Goal: Book appointment/travel/reservation

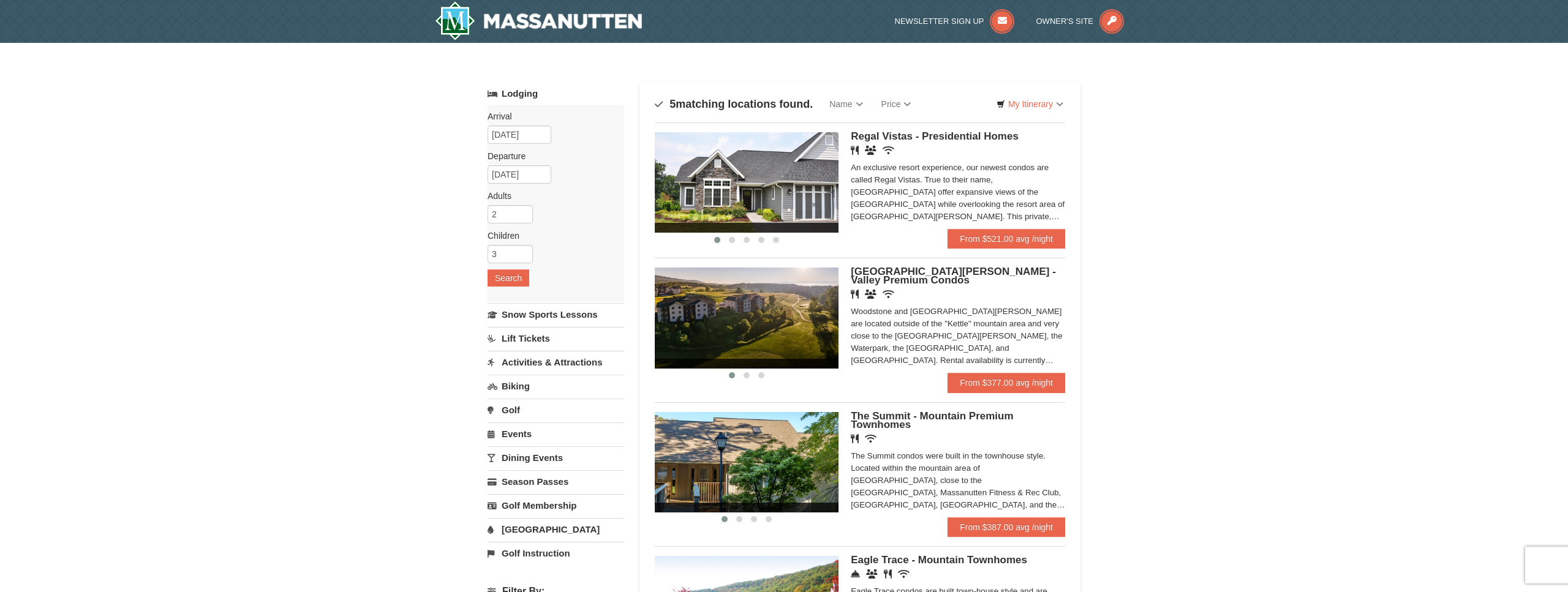
click at [768, 183] on img at bounding box center [747, 182] width 184 height 101
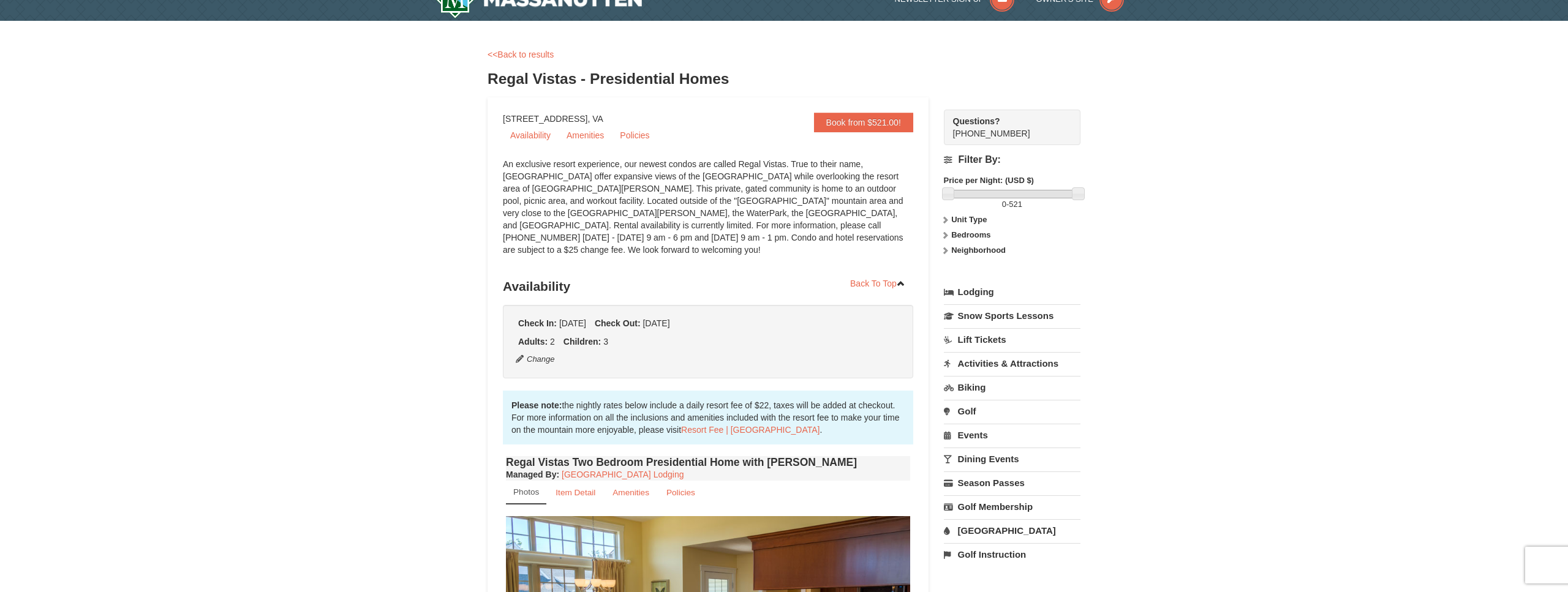
scroll to position [21, 0]
click at [602, 118] on div "Book from $521.00! [STREET_ADDRESS], VA Availability Amenities Policies" at bounding box center [709, 596] width 441 height 997
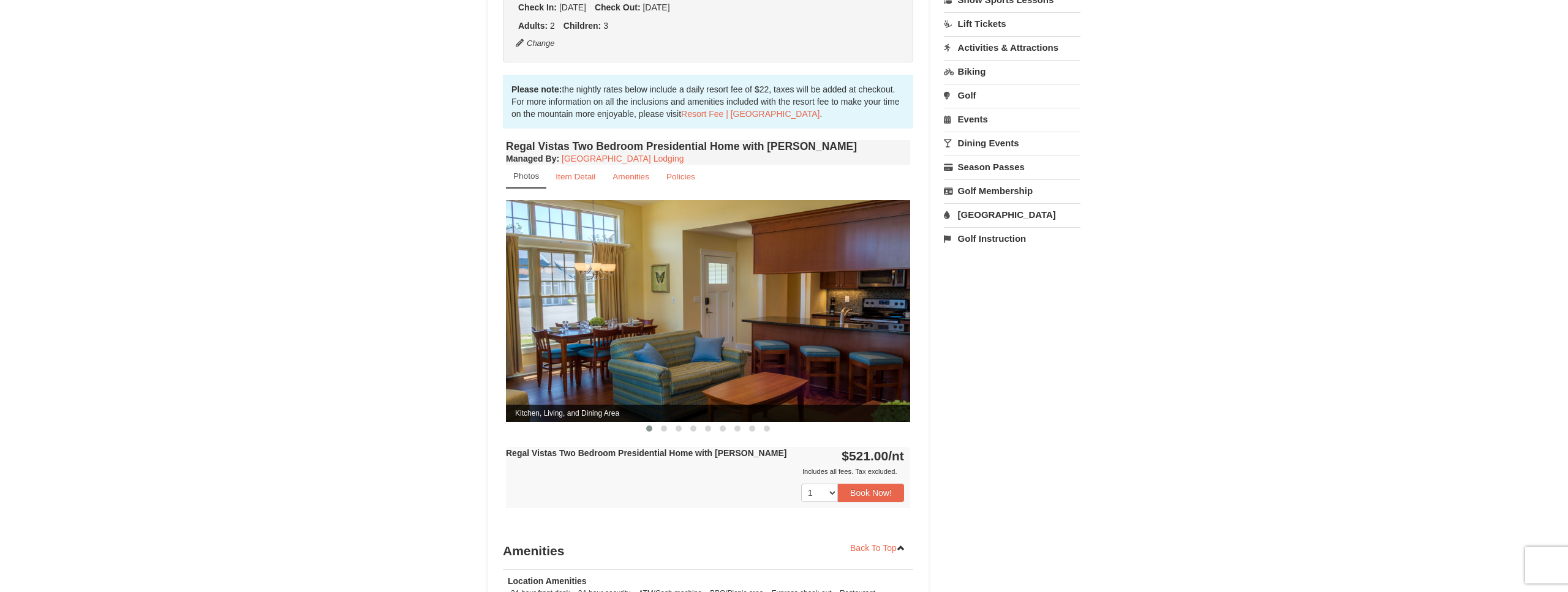
scroll to position [463, 0]
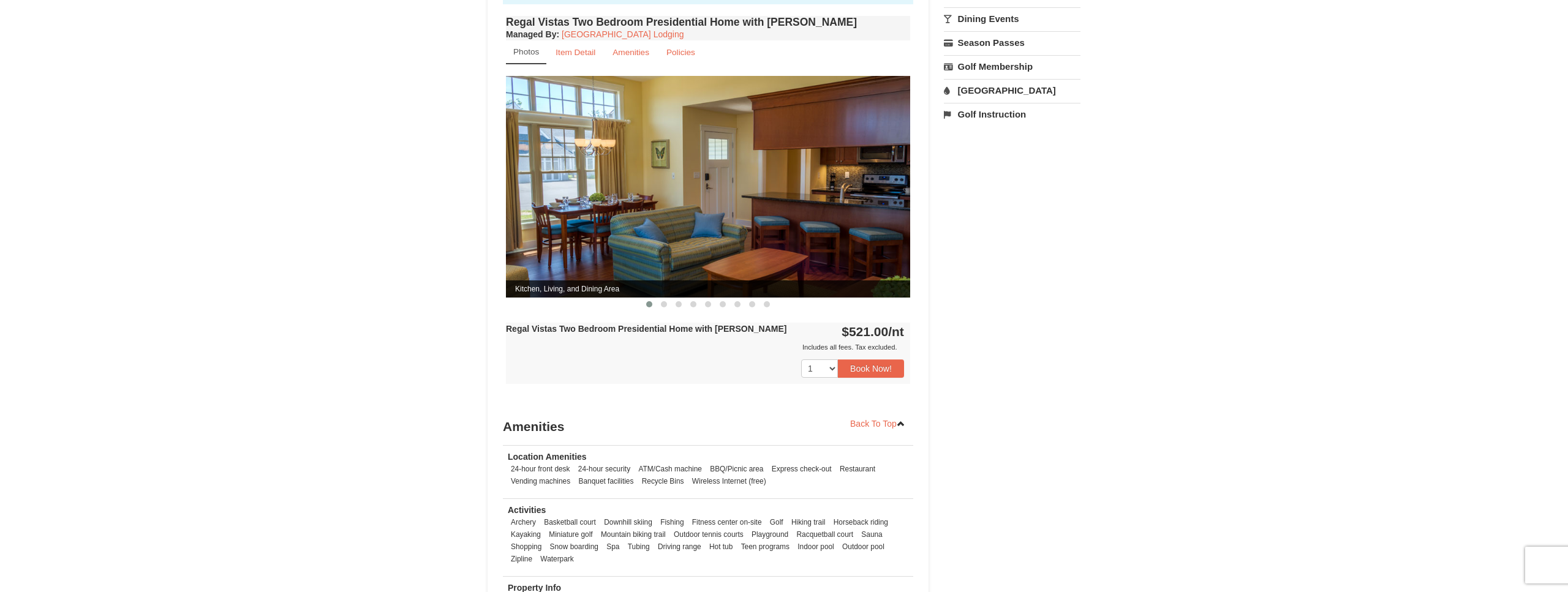
click at [667, 211] on img at bounding box center [708, 187] width 404 height 221
click at [670, 298] on button at bounding box center [663, 304] width 14 height 12
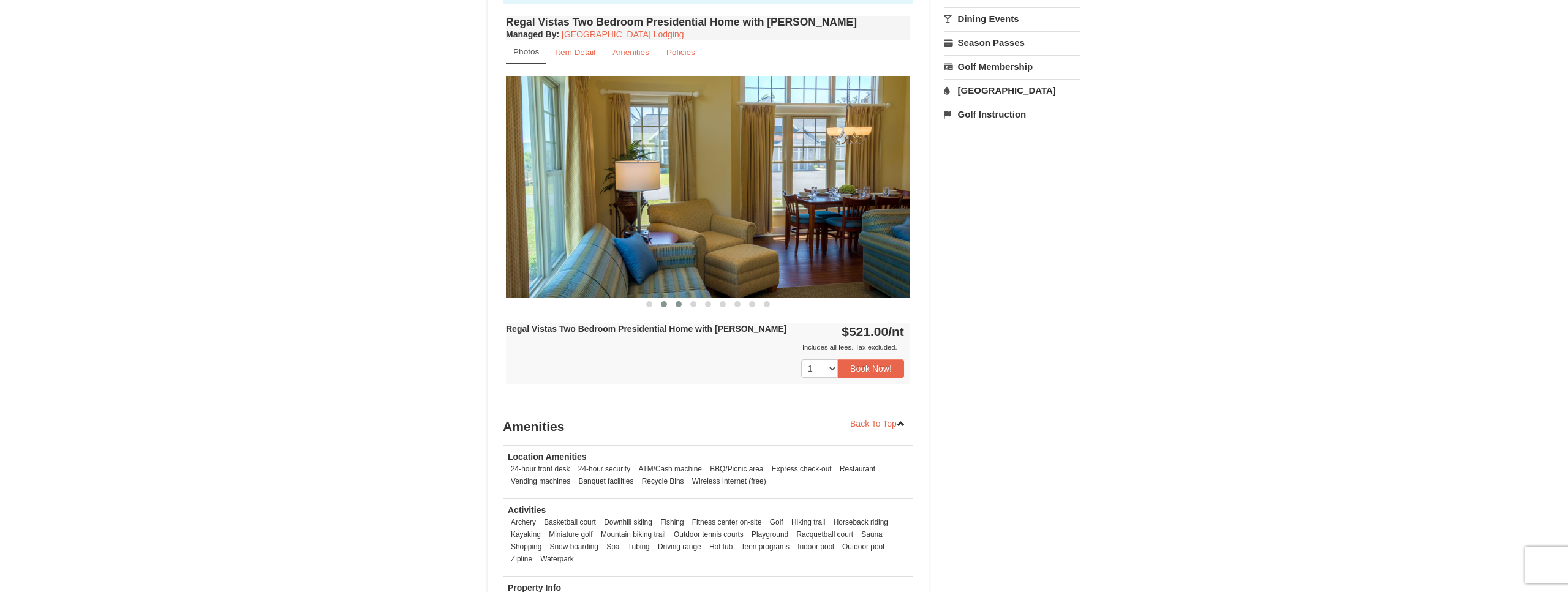
click at [685, 298] on button at bounding box center [678, 304] width 14 height 12
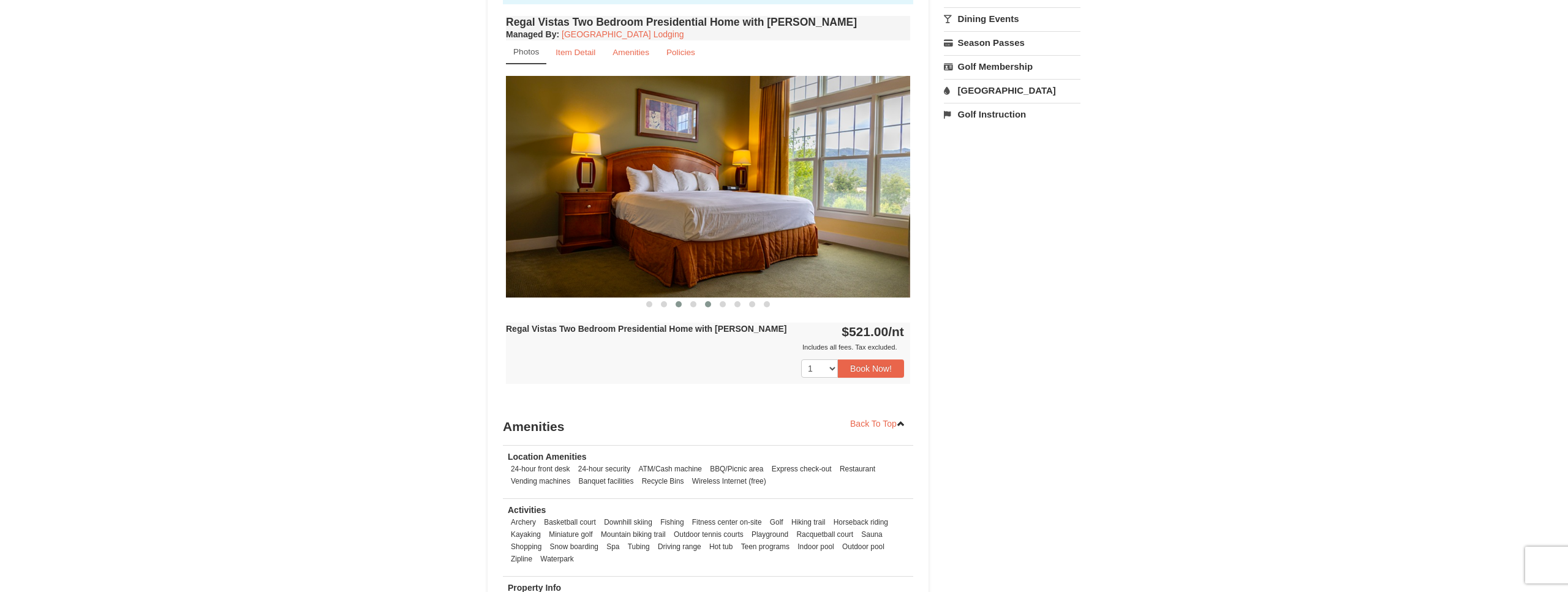
click at [704, 298] on button at bounding box center [708, 304] width 14 height 12
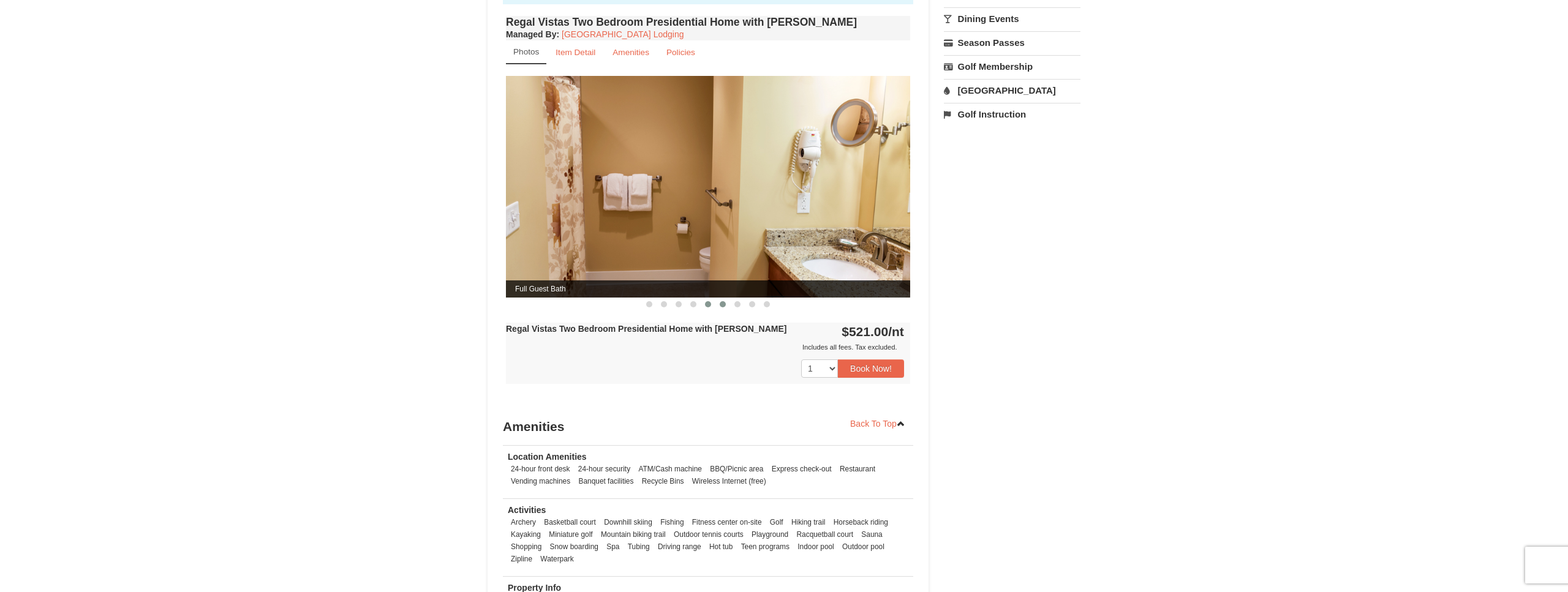
click at [722, 298] on button at bounding box center [722, 304] width 14 height 12
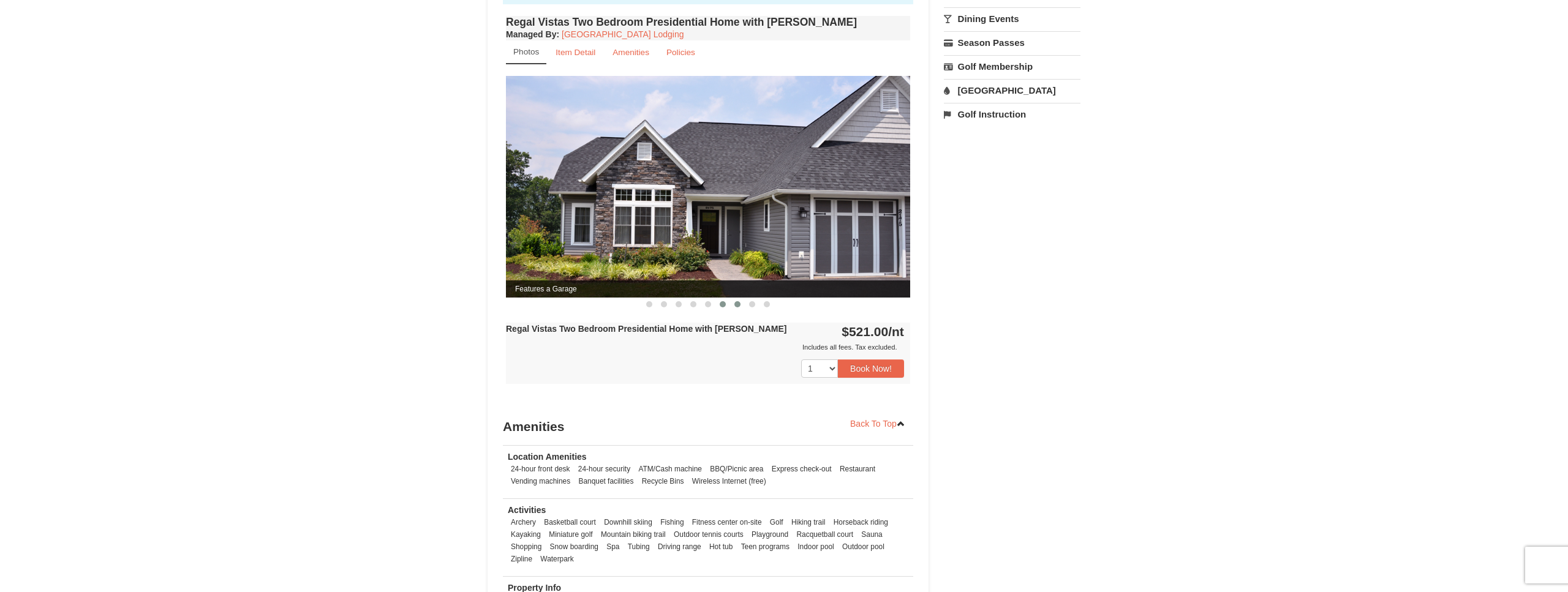
click at [736, 301] on span at bounding box center [737, 304] width 6 height 6
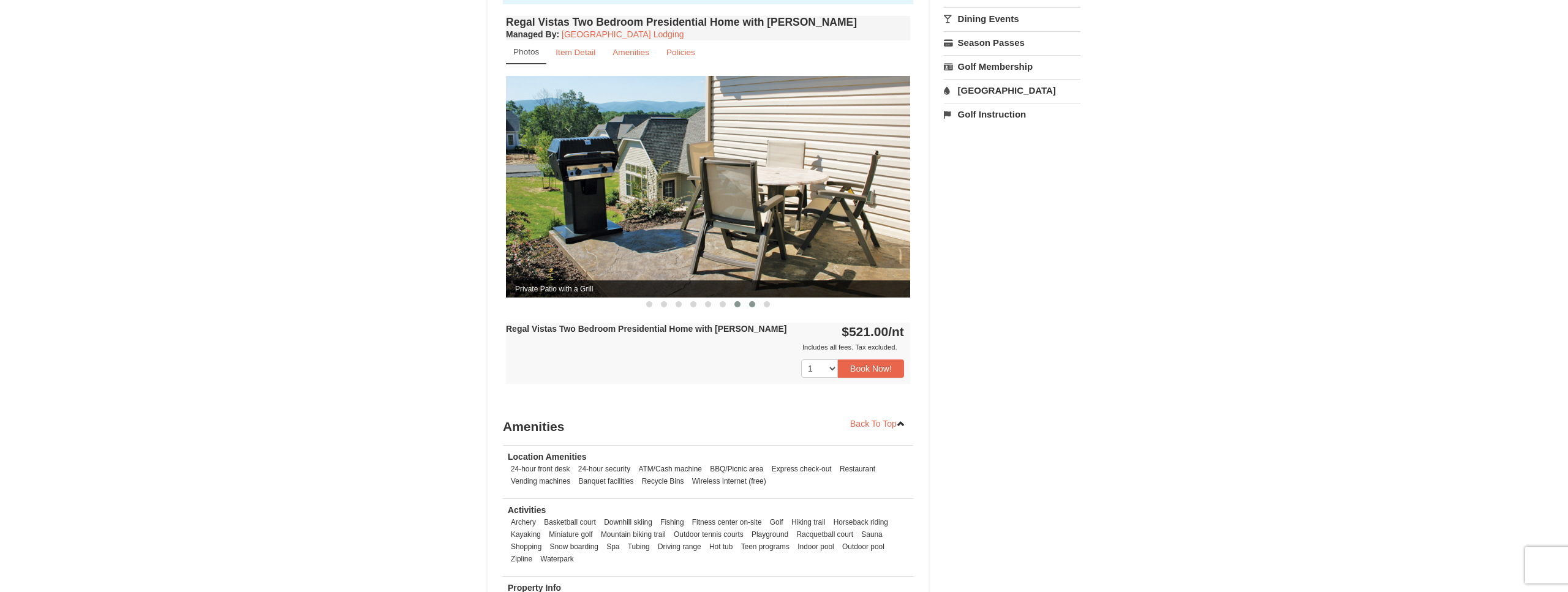
click at [751, 301] on span at bounding box center [753, 304] width 6 height 6
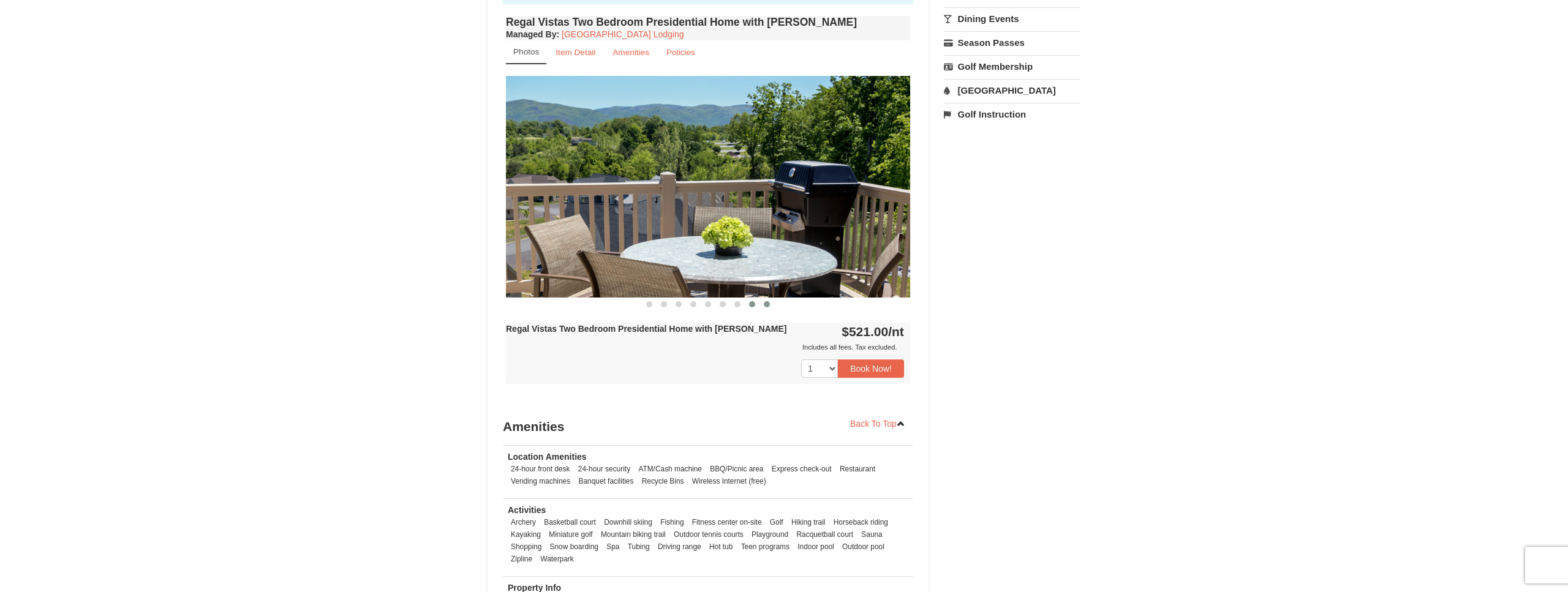
click at [766, 301] on span at bounding box center [767, 304] width 6 height 6
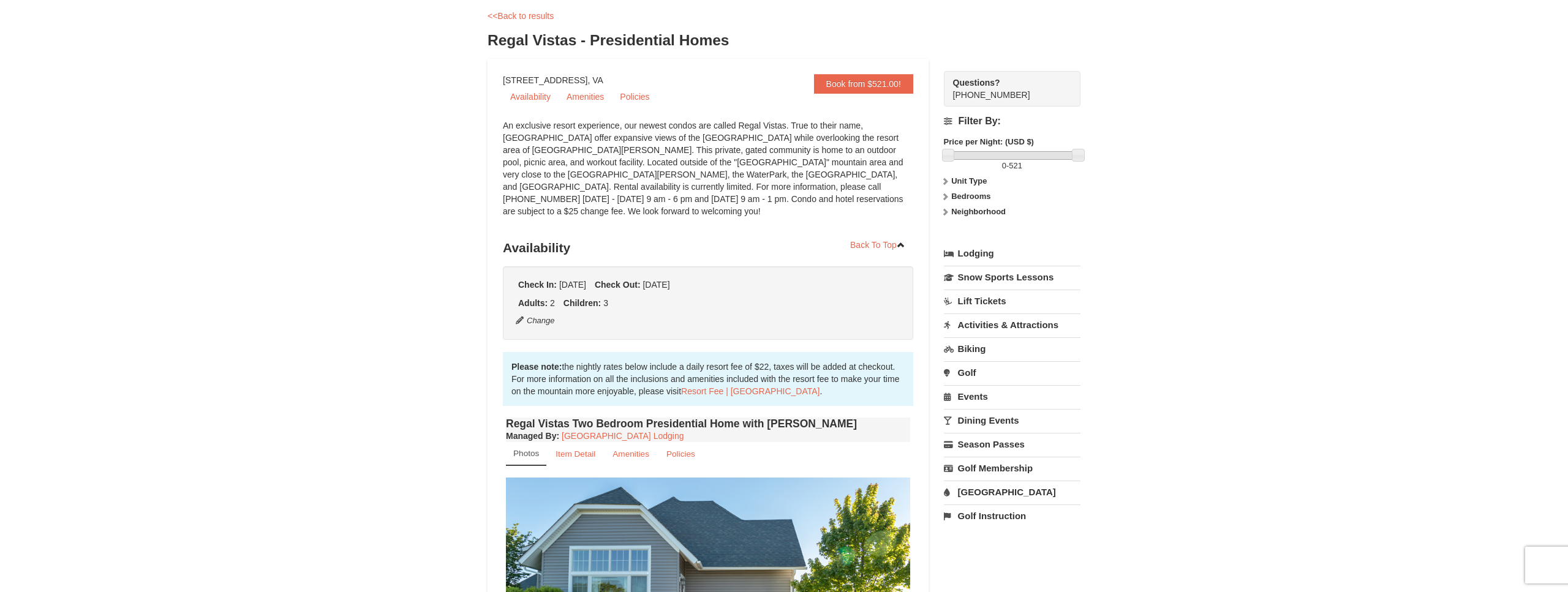
scroll to position [0, 0]
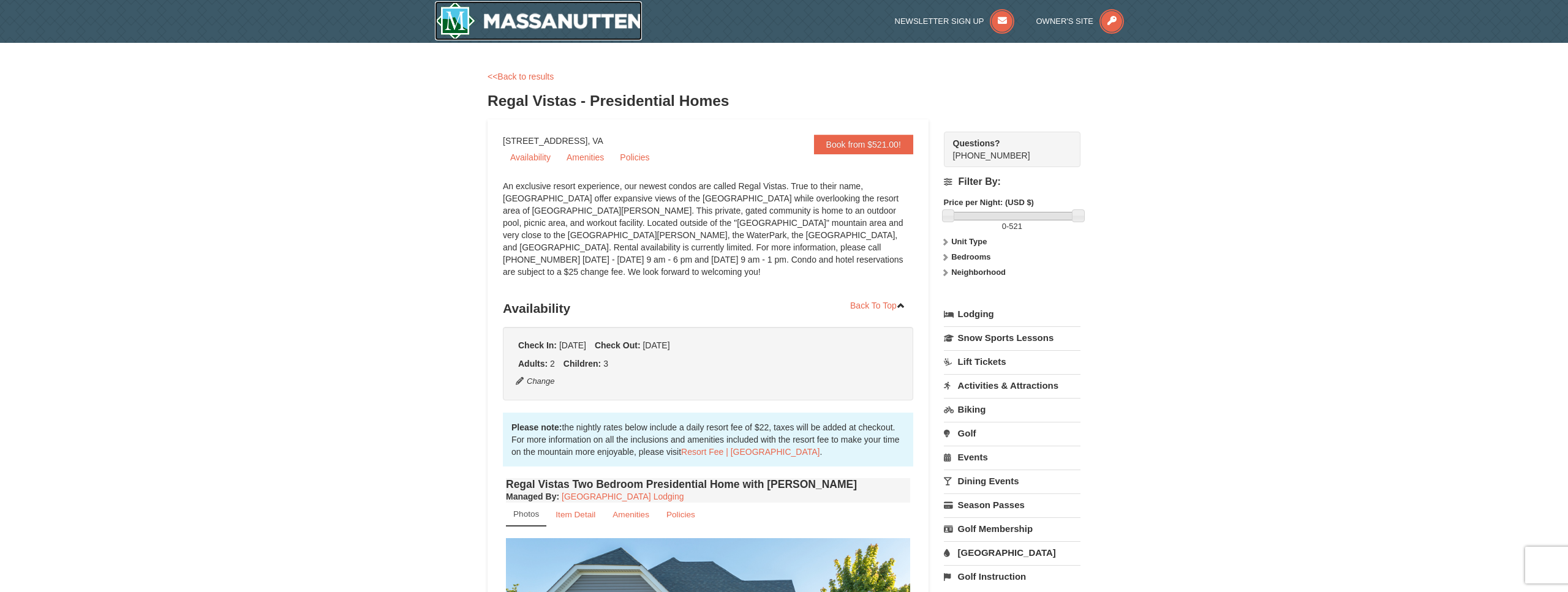
click at [461, 23] on img at bounding box center [538, 21] width 207 height 39
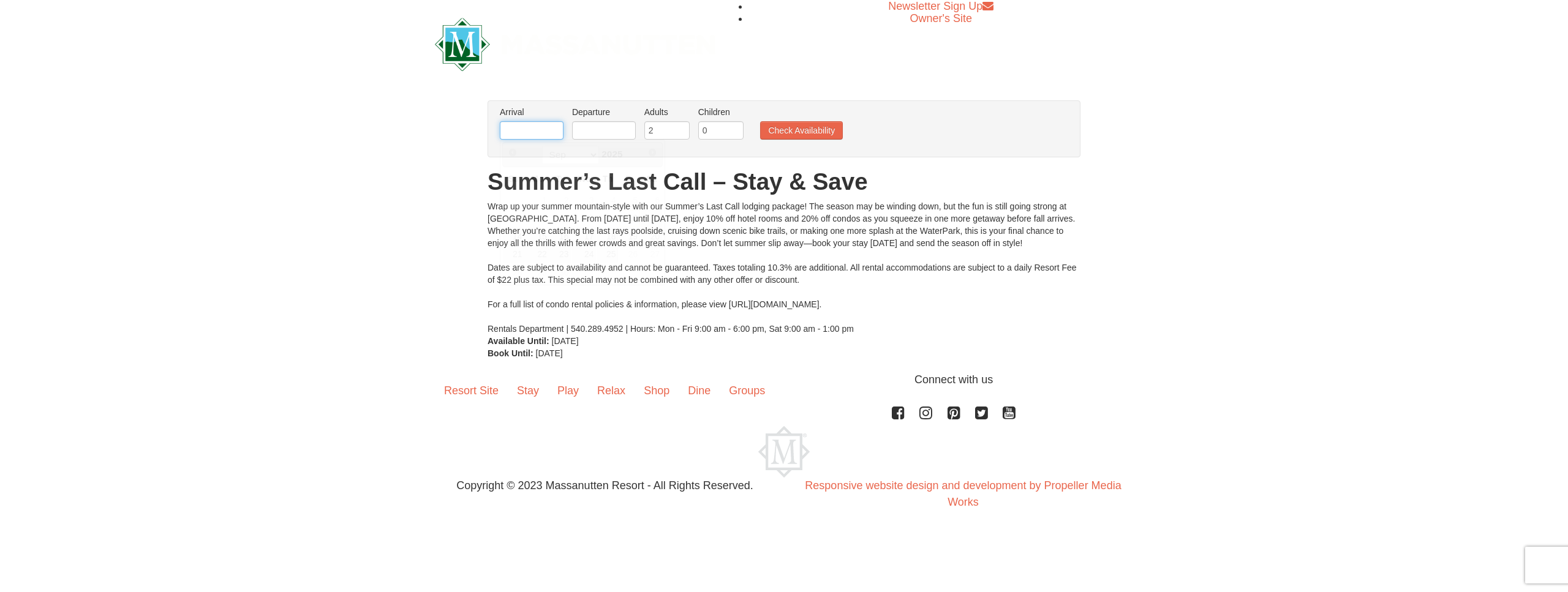
click at [536, 131] on input "text" at bounding box center [531, 130] width 63 height 18
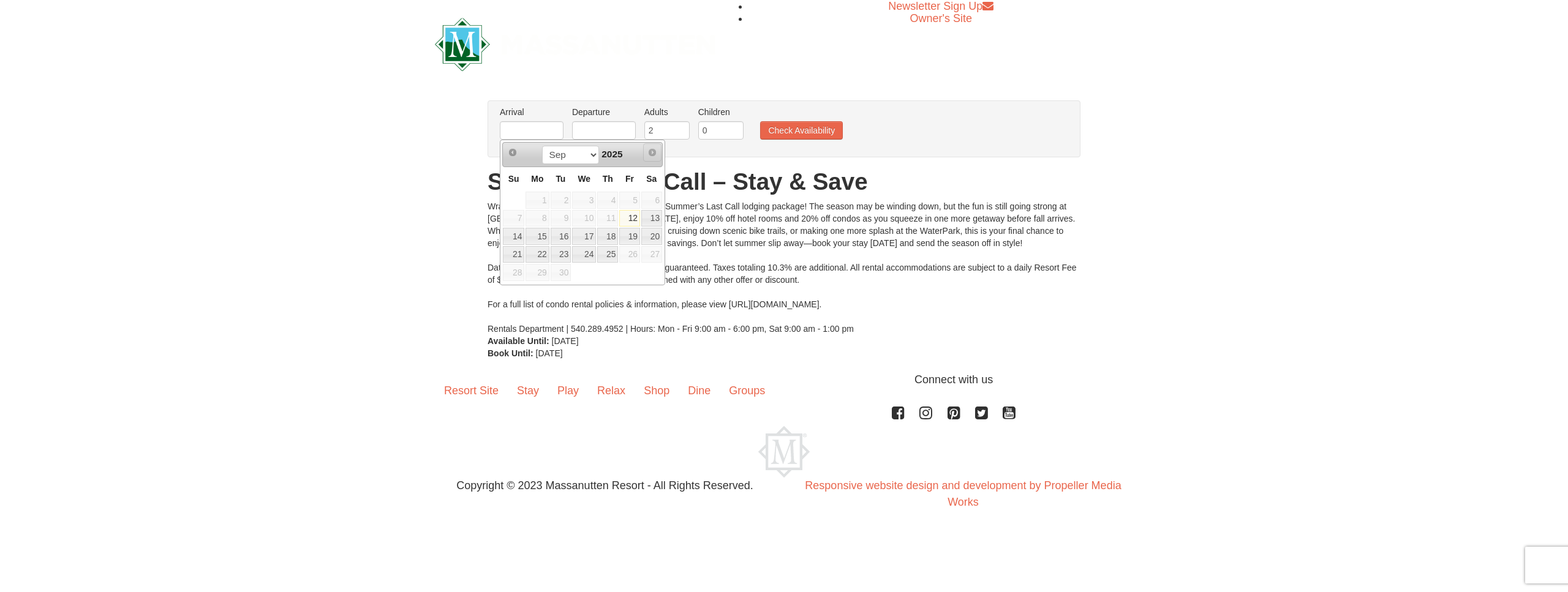
click at [652, 148] on span "Next" at bounding box center [653, 153] width 10 height 10
click at [655, 152] on span "Next" at bounding box center [653, 153] width 10 height 10
click at [654, 150] on span "Next" at bounding box center [653, 153] width 10 height 10
click at [634, 233] on link "19" at bounding box center [629, 236] width 21 height 17
type input "[DATE]"
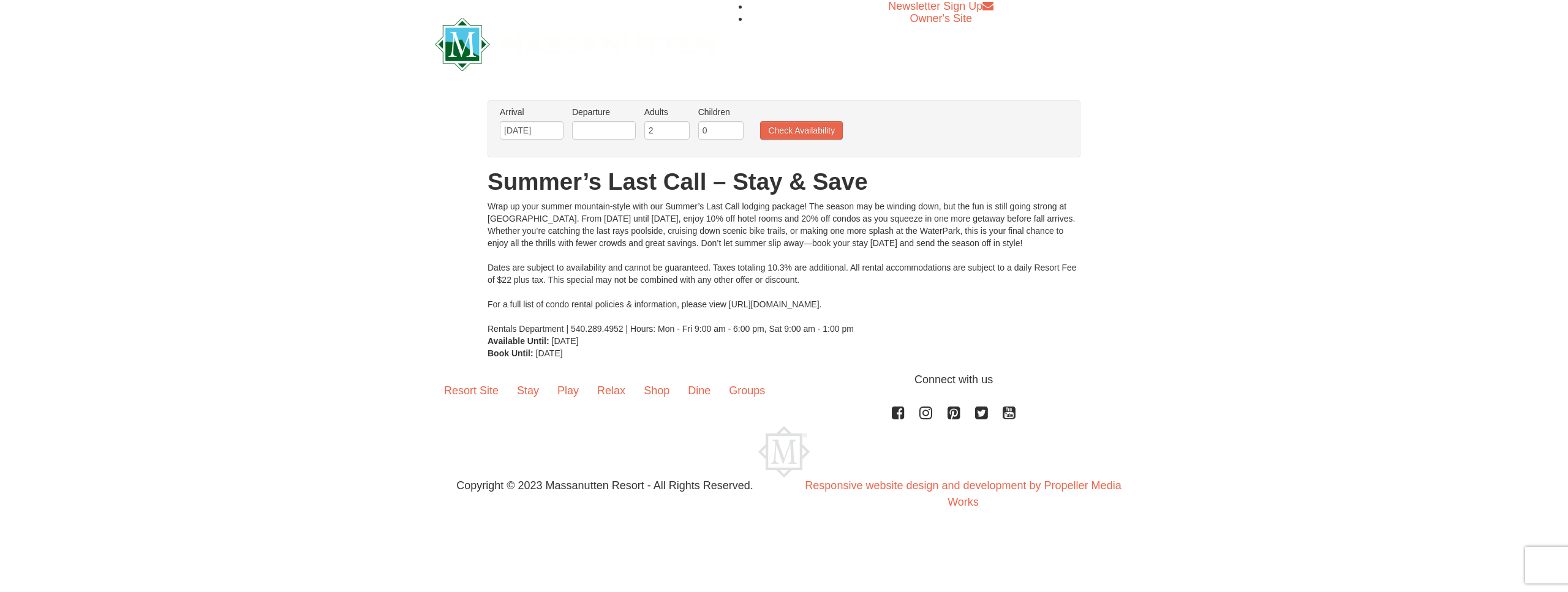
click at [595, 145] on li "Departure Please format dates MM/DD/YYYY Please format dates MM/DD/YYYY" at bounding box center [604, 126] width 70 height 40
click at [622, 130] on input "text" at bounding box center [604, 130] width 63 height 18
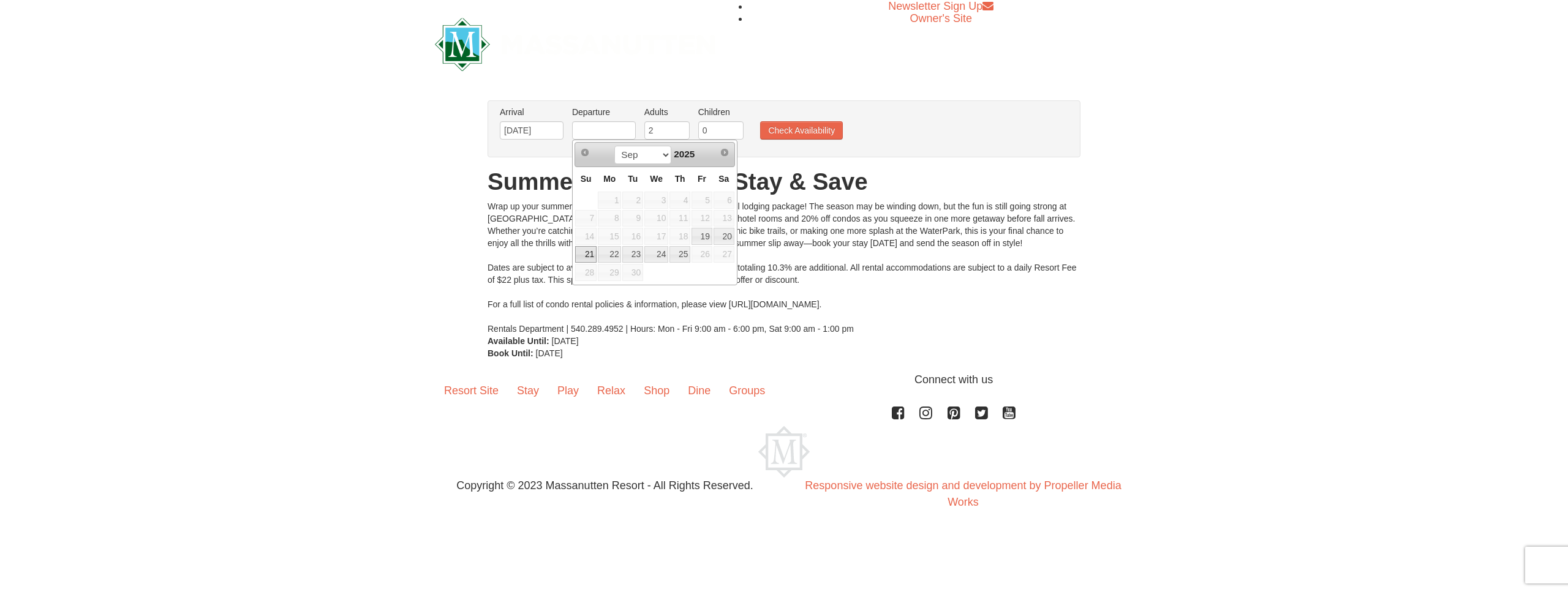
click at [588, 251] on link "21" at bounding box center [586, 255] width 21 height 17
type input "09/21/2025"
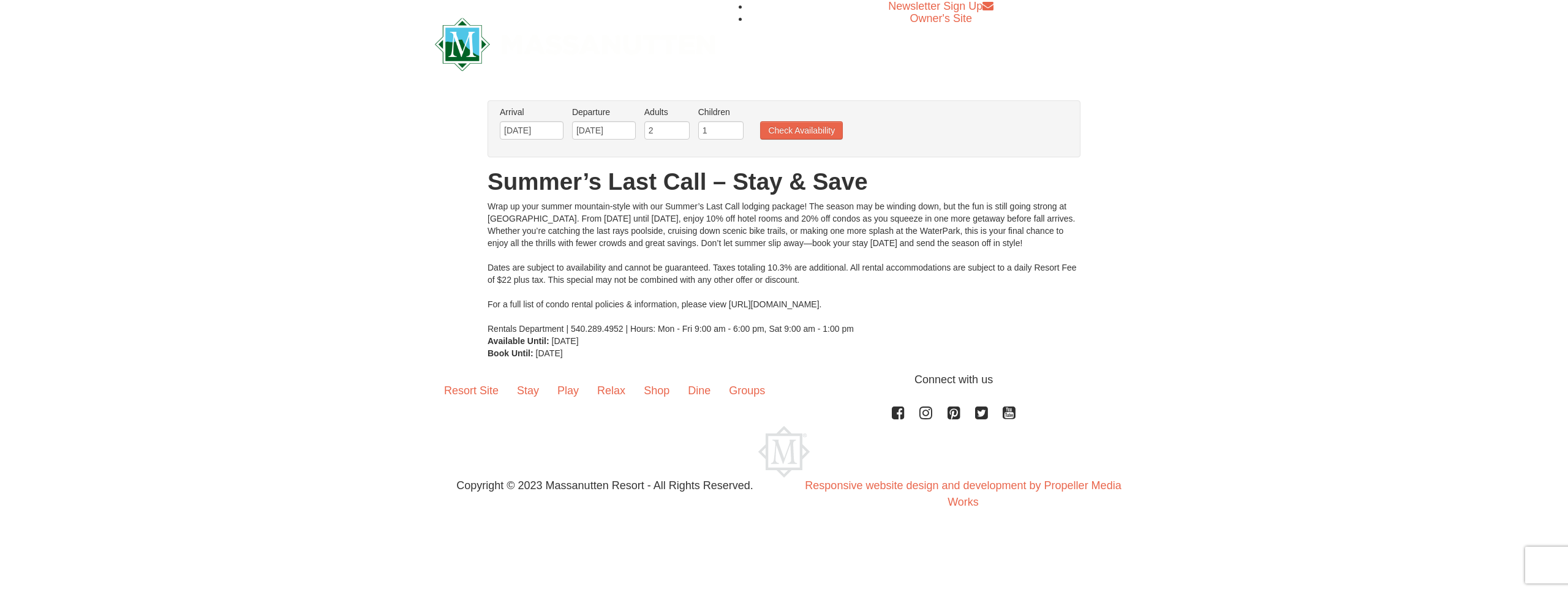
click at [738, 128] on input "1" at bounding box center [721, 130] width 45 height 18
type input "2"
click at [738, 128] on input "2" at bounding box center [721, 130] width 45 height 18
click at [787, 135] on button "Check Availability" at bounding box center [802, 130] width 83 height 18
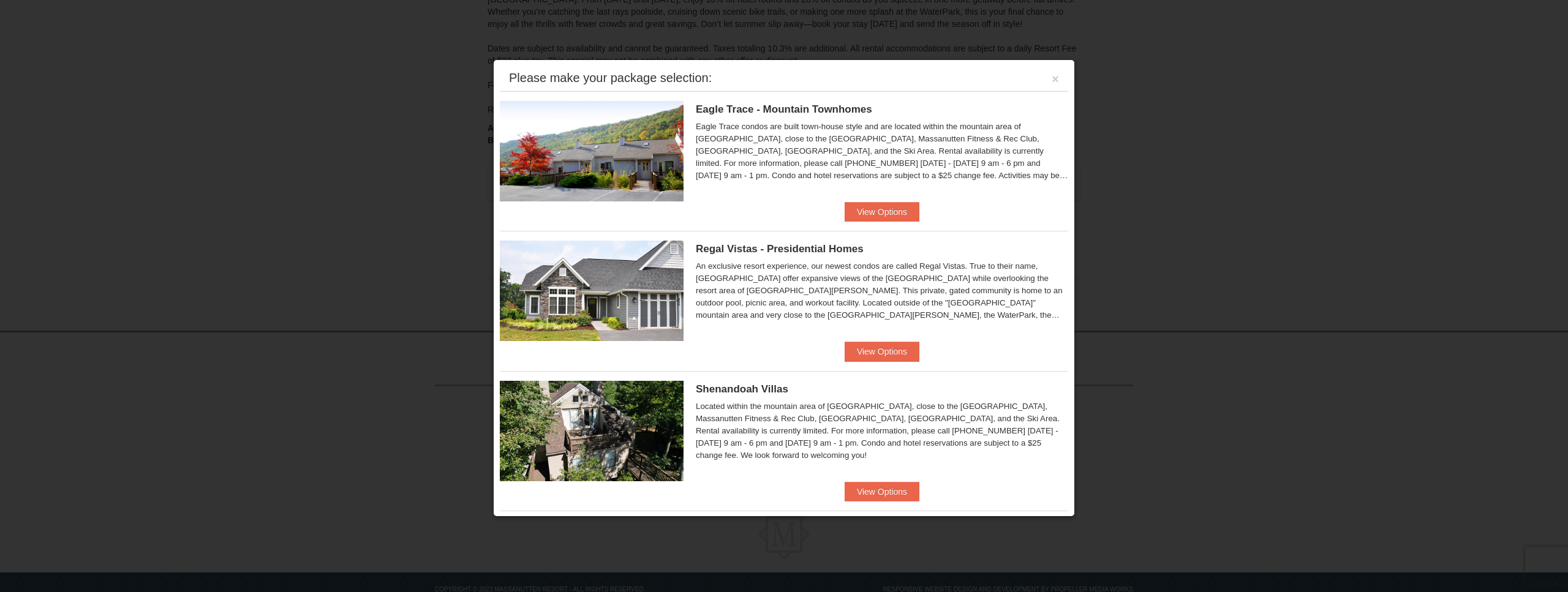
scroll to position [187, 0]
click at [879, 215] on button "View Options" at bounding box center [882, 212] width 75 height 19
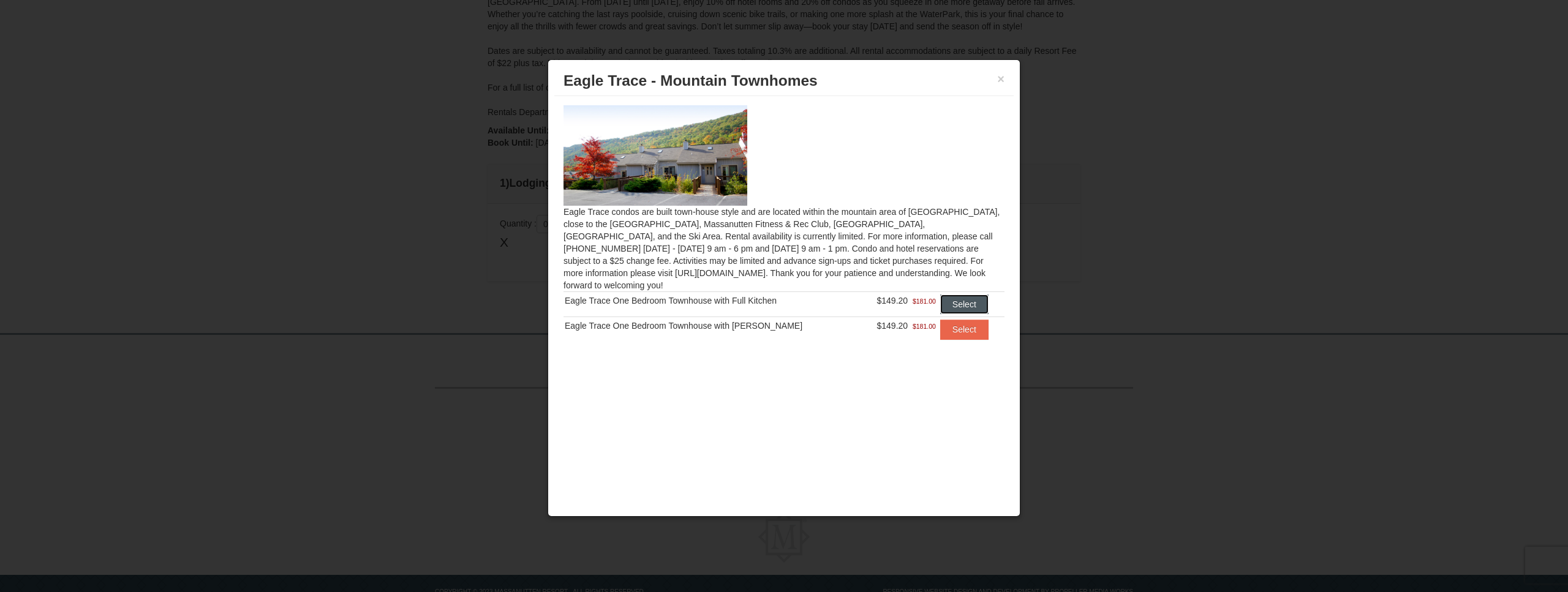
click at [950, 296] on button "Select" at bounding box center [964, 304] width 48 height 19
